Goal: Find specific page/section: Find specific page/section

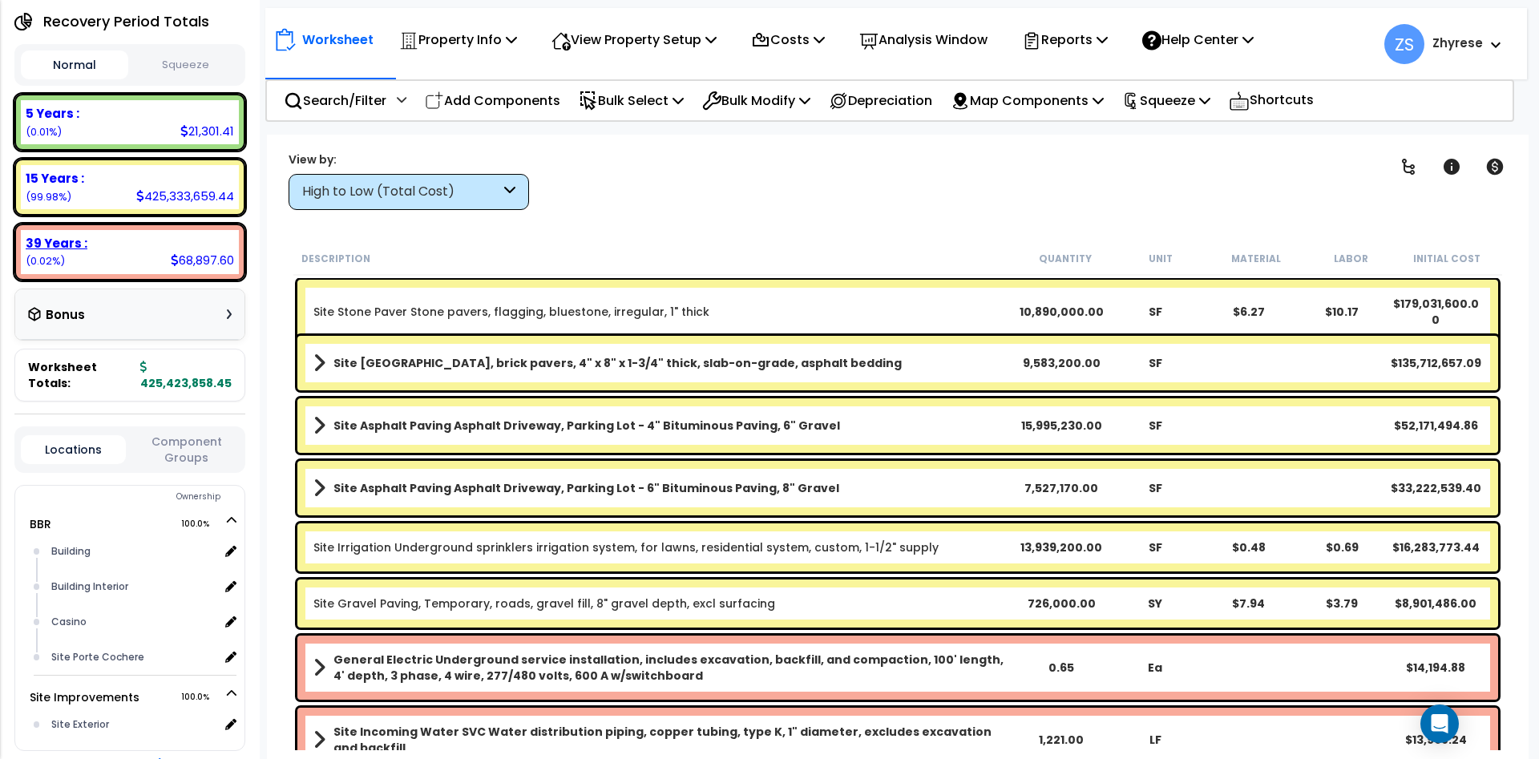
scroll to position [289, 0]
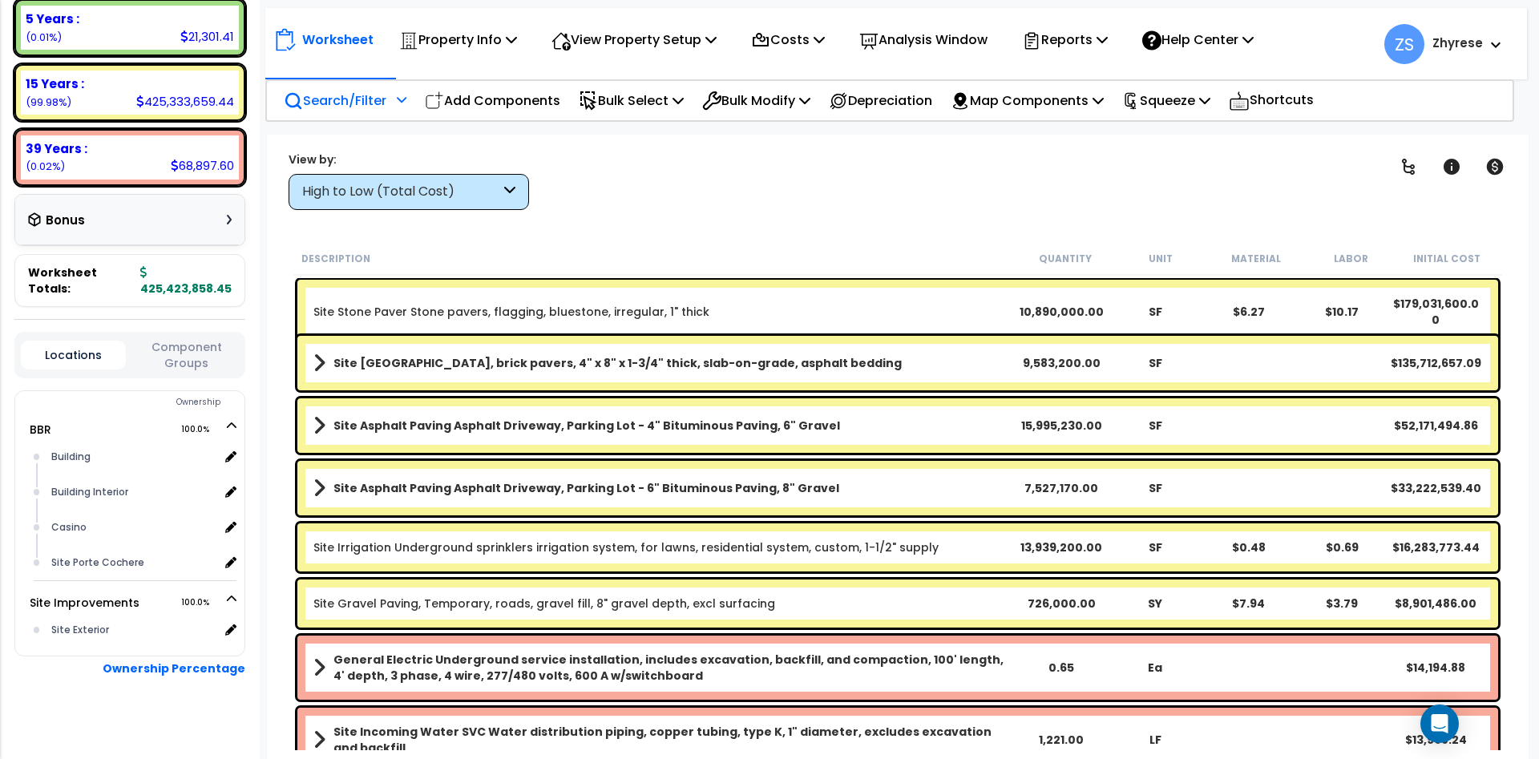
click at [339, 103] on p "Search/Filter" at bounding box center [335, 101] width 103 height 22
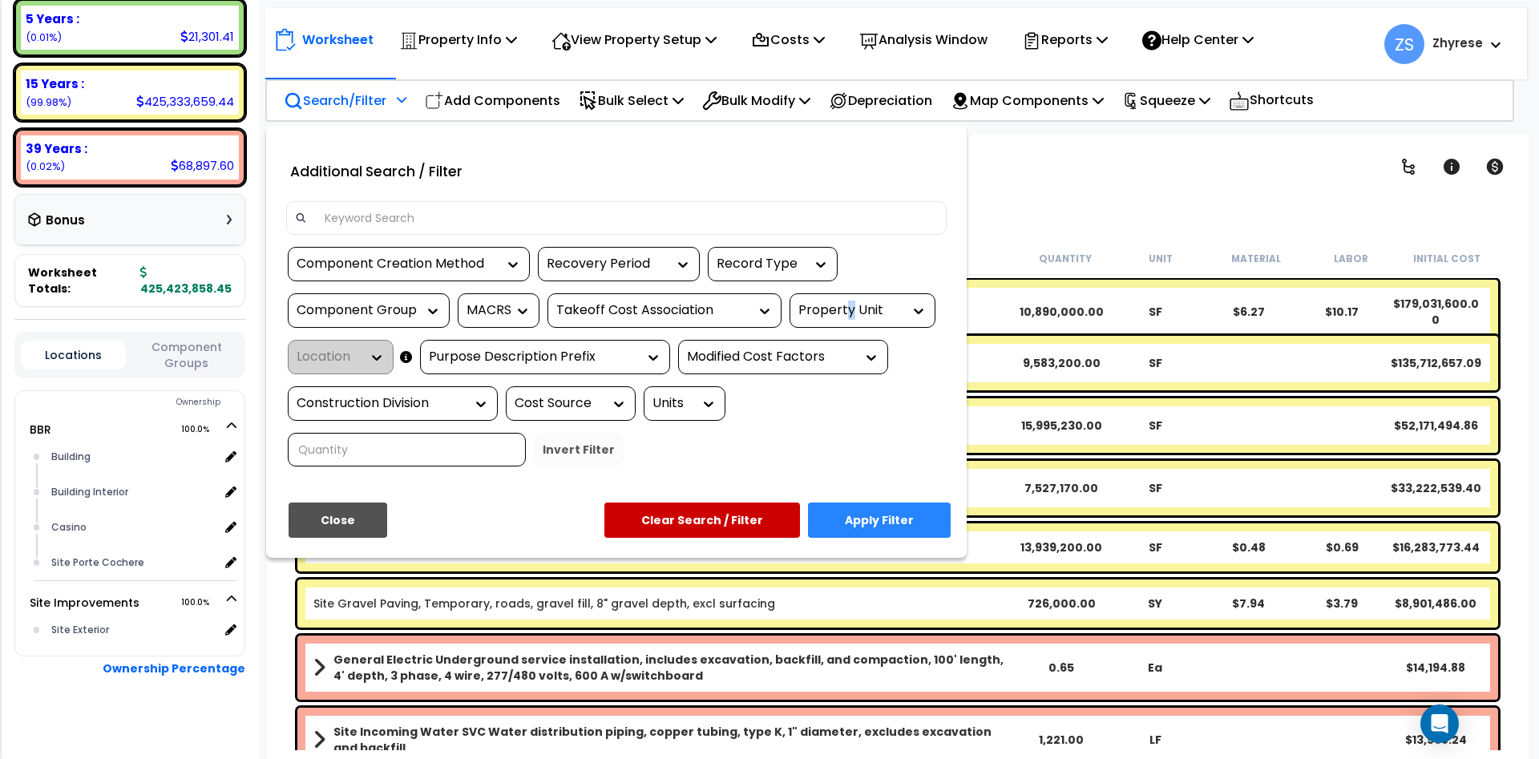
click at [849, 291] on div "Component Creation Method Recovery Period Record Type Component Group MACRS Tak…" at bounding box center [616, 363] width 685 height 232
click at [849, 301] on div "Property Unit" at bounding box center [863, 310] width 146 height 34
click at [863, 316] on div "Property Unit" at bounding box center [851, 310] width 104 height 18
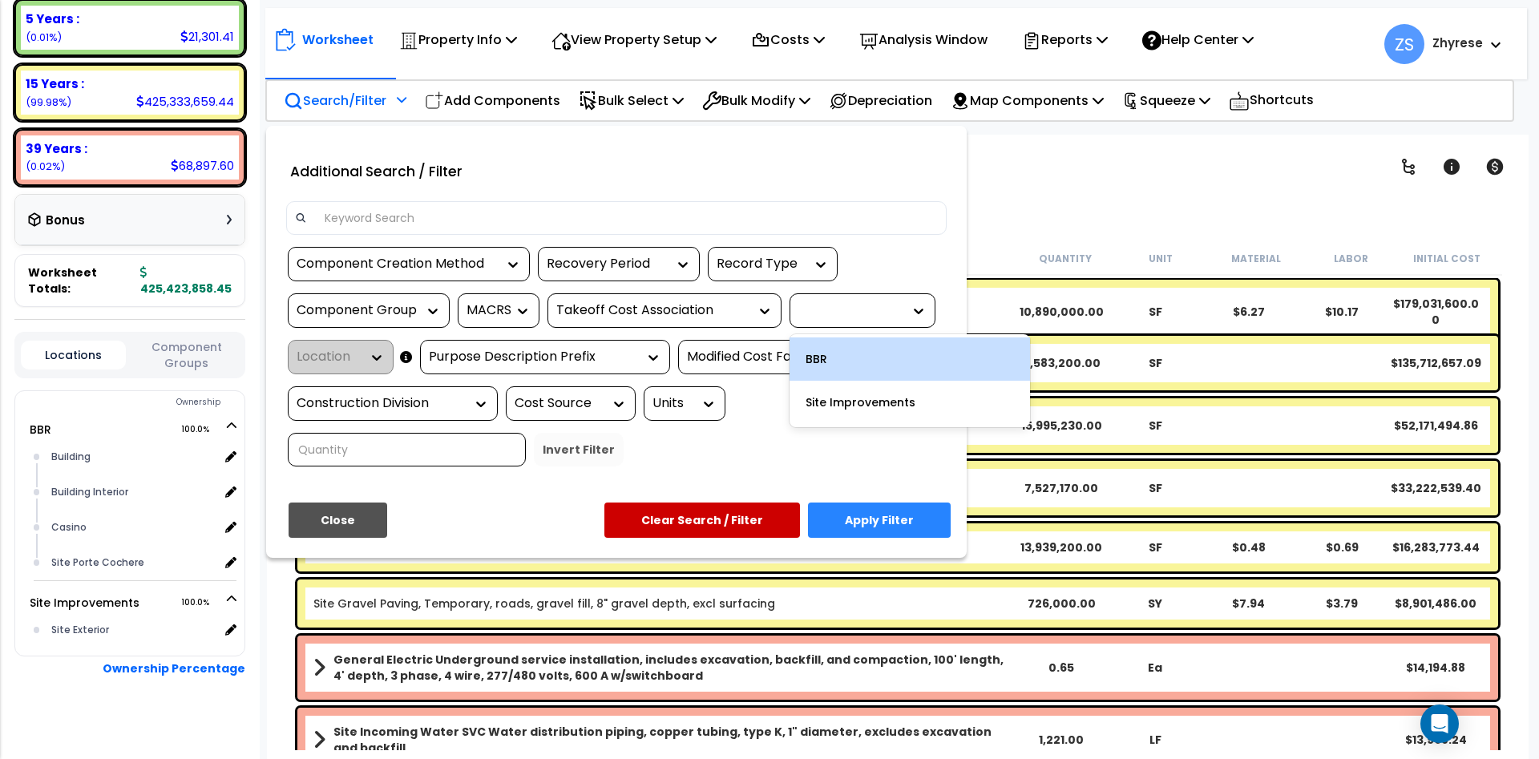
click at [875, 365] on div "BBR" at bounding box center [910, 359] width 241 height 43
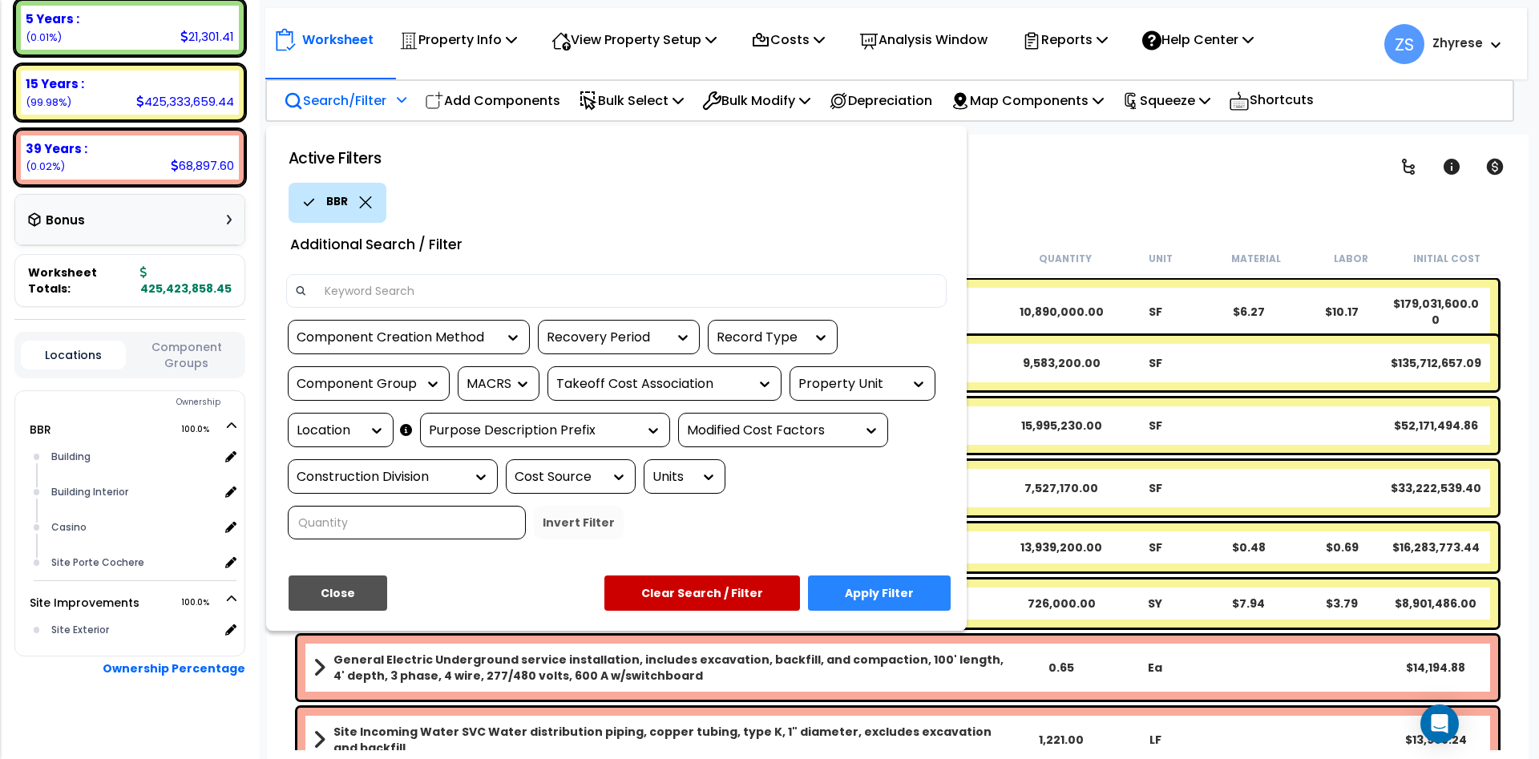
click at [359, 439] on div "Location" at bounding box center [329, 431] width 64 height 18
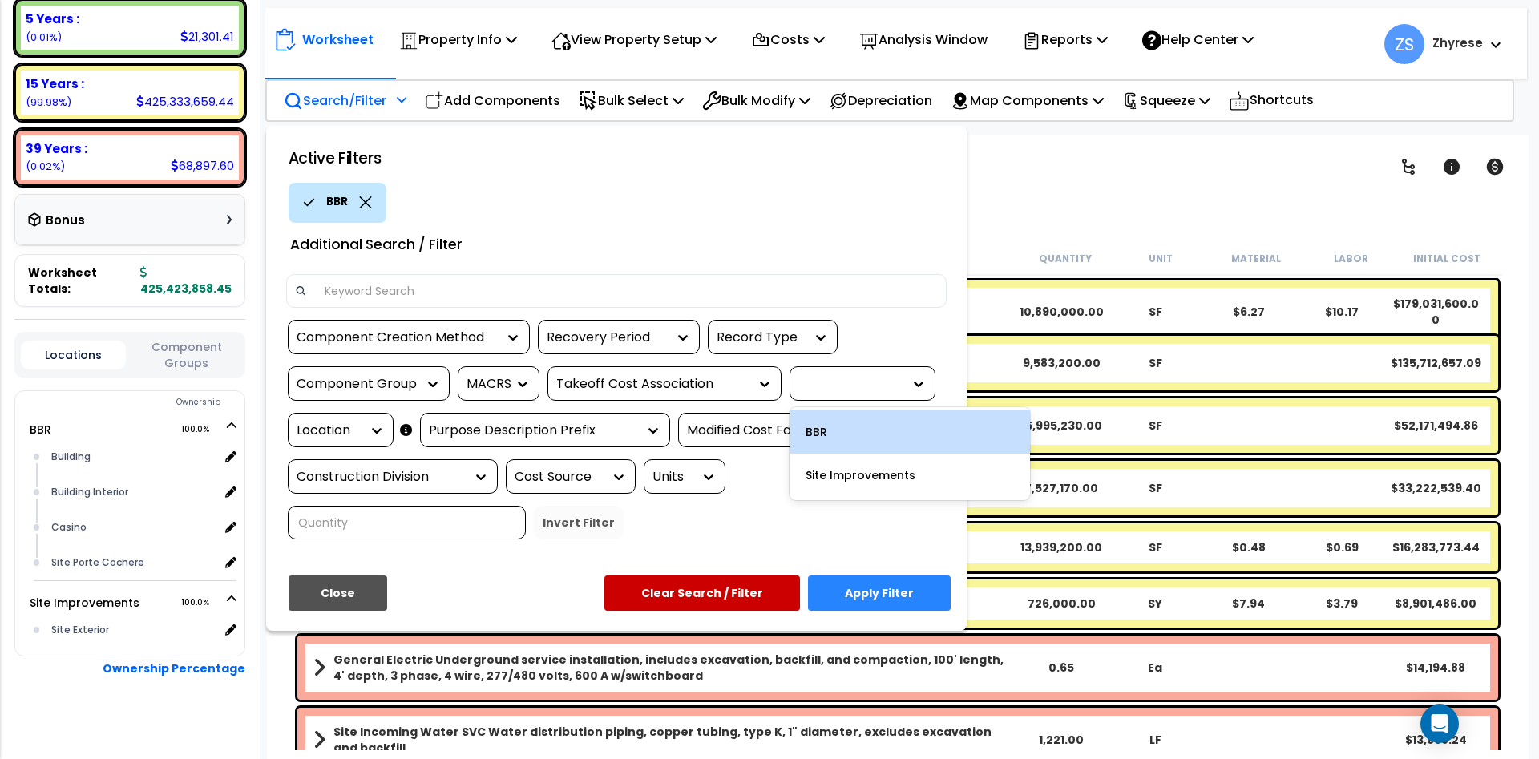
click at [843, 374] on div at bounding box center [863, 383] width 146 height 34
click at [824, 233] on div "Additional Search / Filter" at bounding box center [616, 243] width 685 height 40
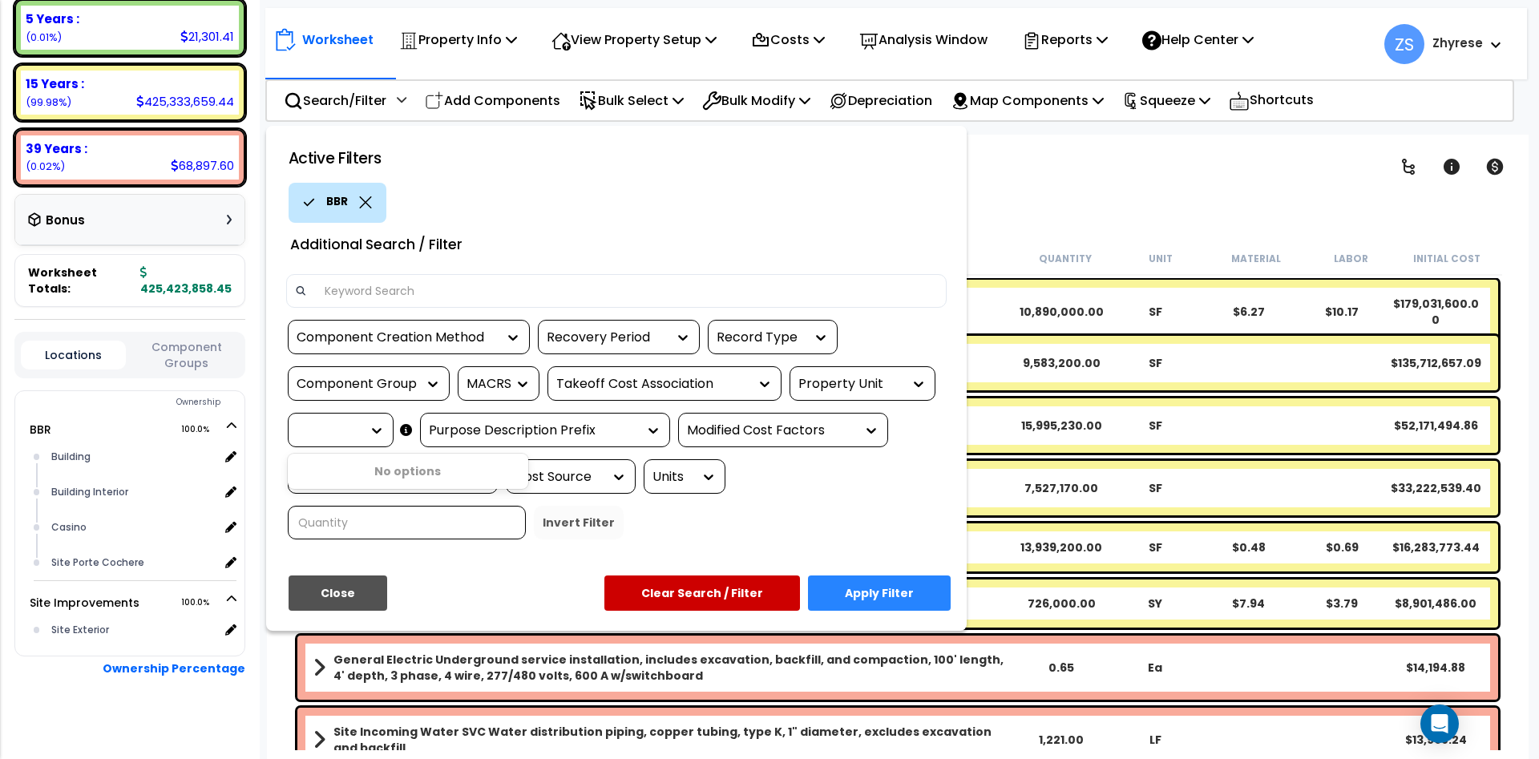
click at [354, 431] on div at bounding box center [329, 431] width 64 height 18
click at [865, 385] on div "Property Unit" at bounding box center [851, 384] width 104 height 18
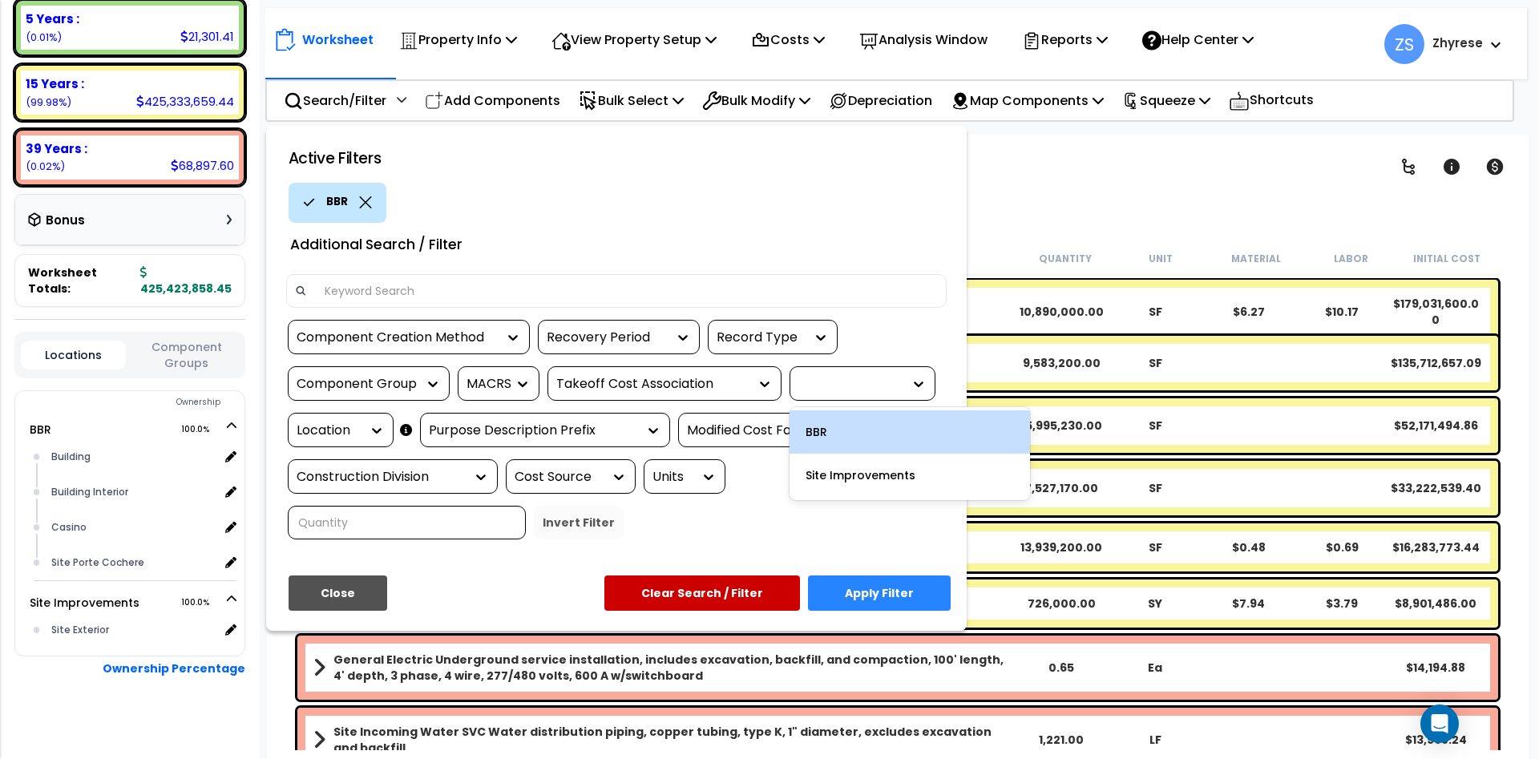
click at [852, 428] on div "BBR" at bounding box center [910, 431] width 241 height 43
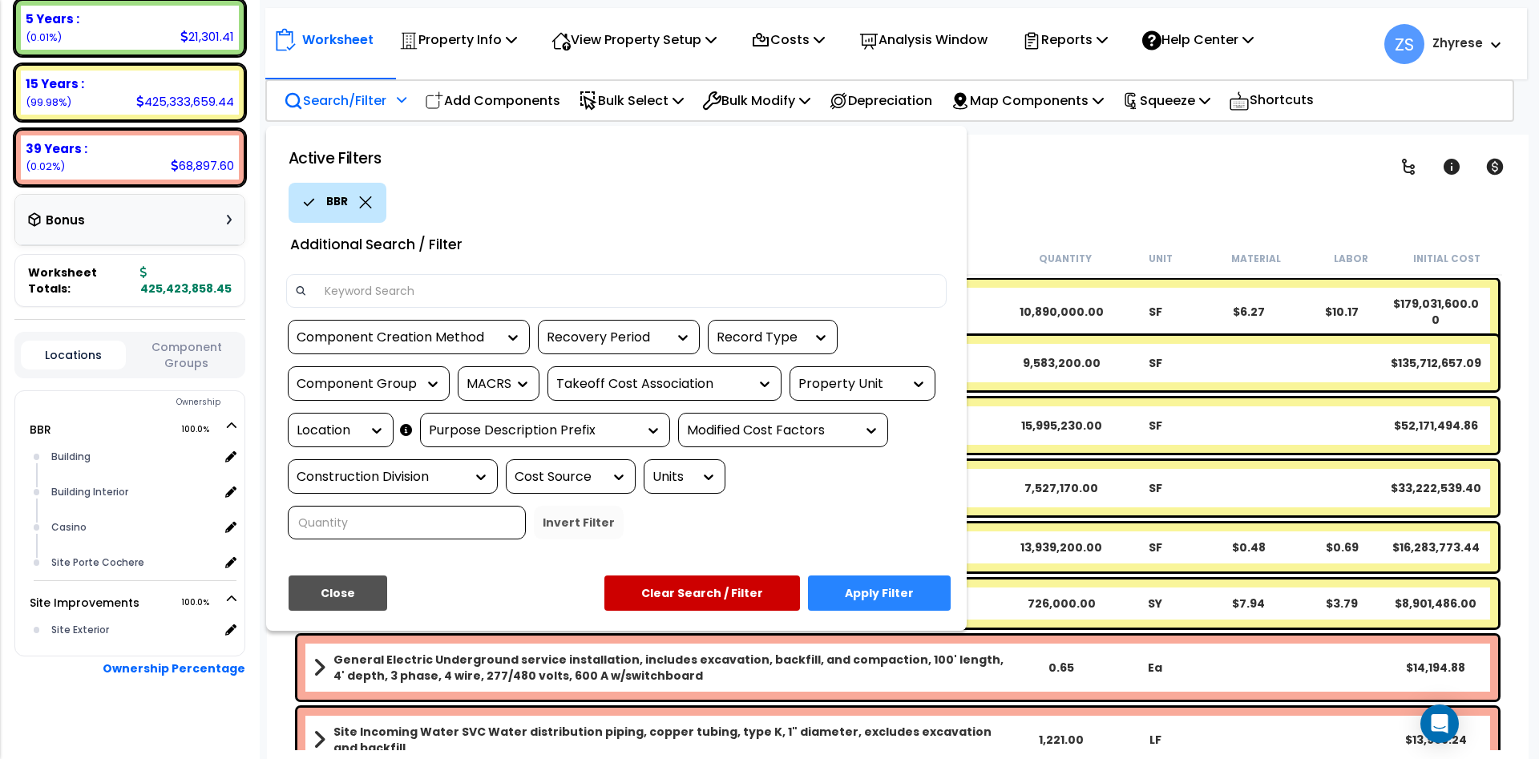
click at [387, 429] on div "Location" at bounding box center [341, 430] width 106 height 34
click at [346, 439] on div "Location" at bounding box center [329, 431] width 64 height 18
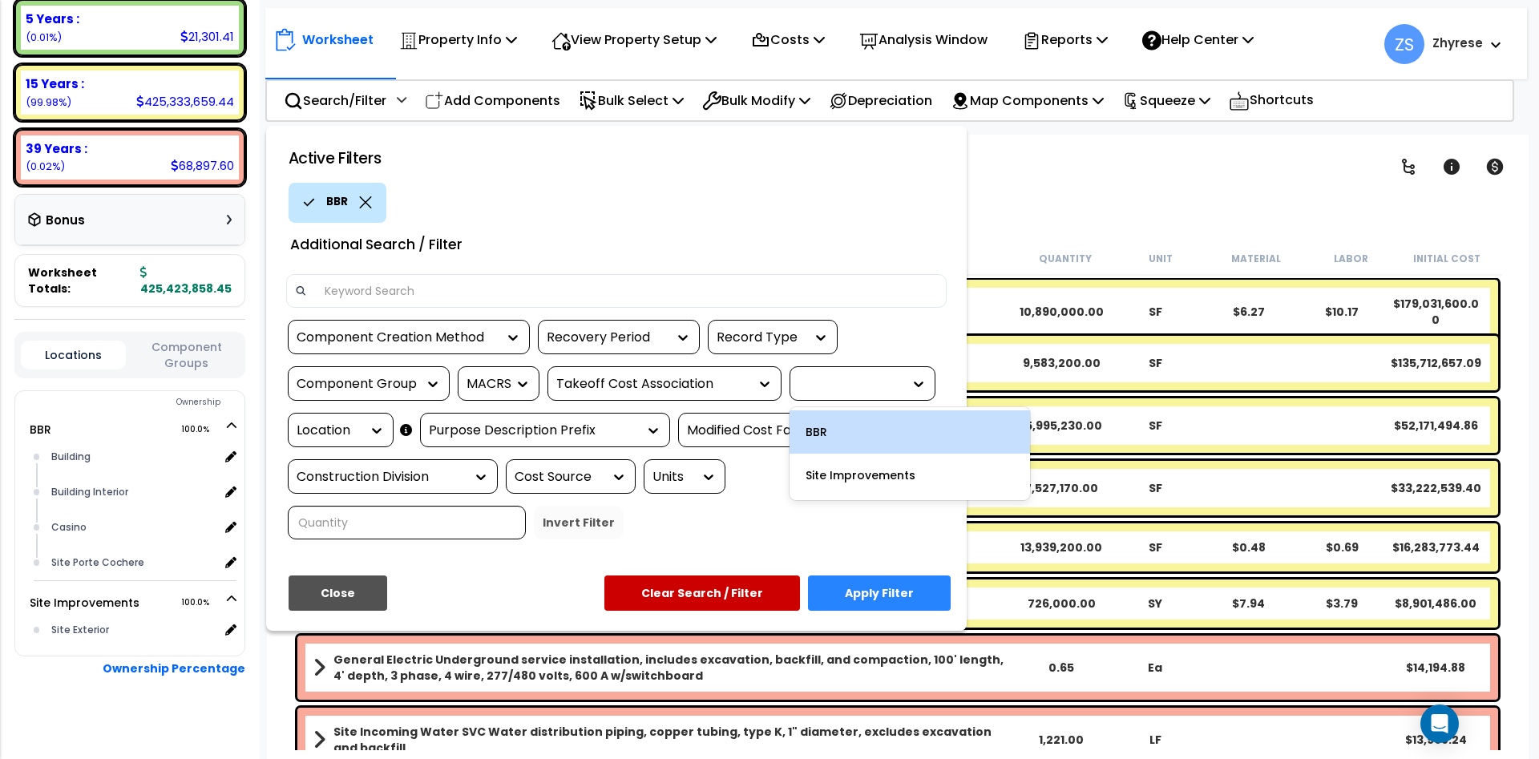
click at [856, 374] on div at bounding box center [863, 383] width 146 height 34
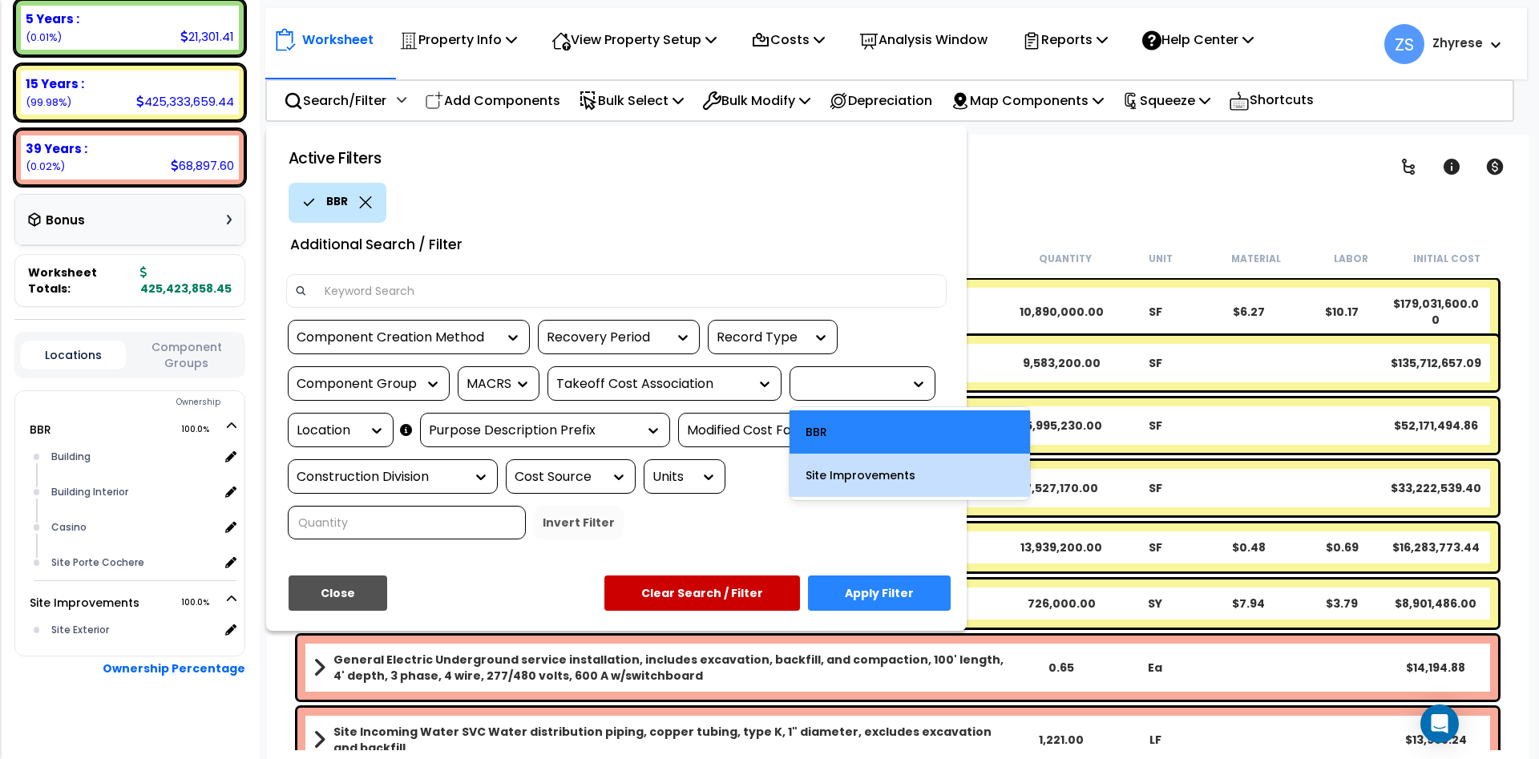
click at [880, 464] on div "Site Improvements" at bounding box center [910, 475] width 241 height 43
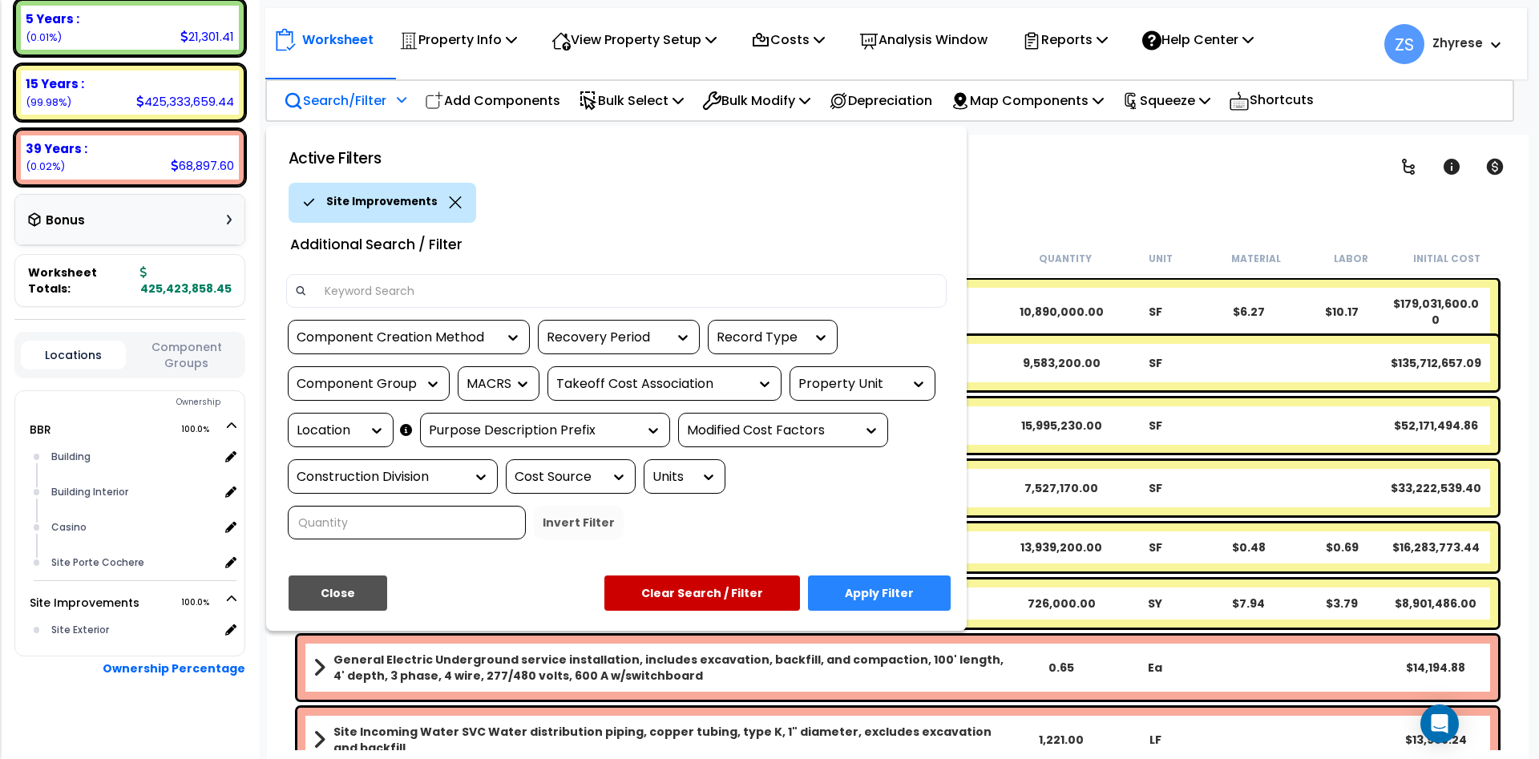
click at [340, 435] on div "Location" at bounding box center [329, 431] width 64 height 18
click at [1408, 216] on div at bounding box center [769, 379] width 1539 height 759
